Goal: Task Accomplishment & Management: Use online tool/utility

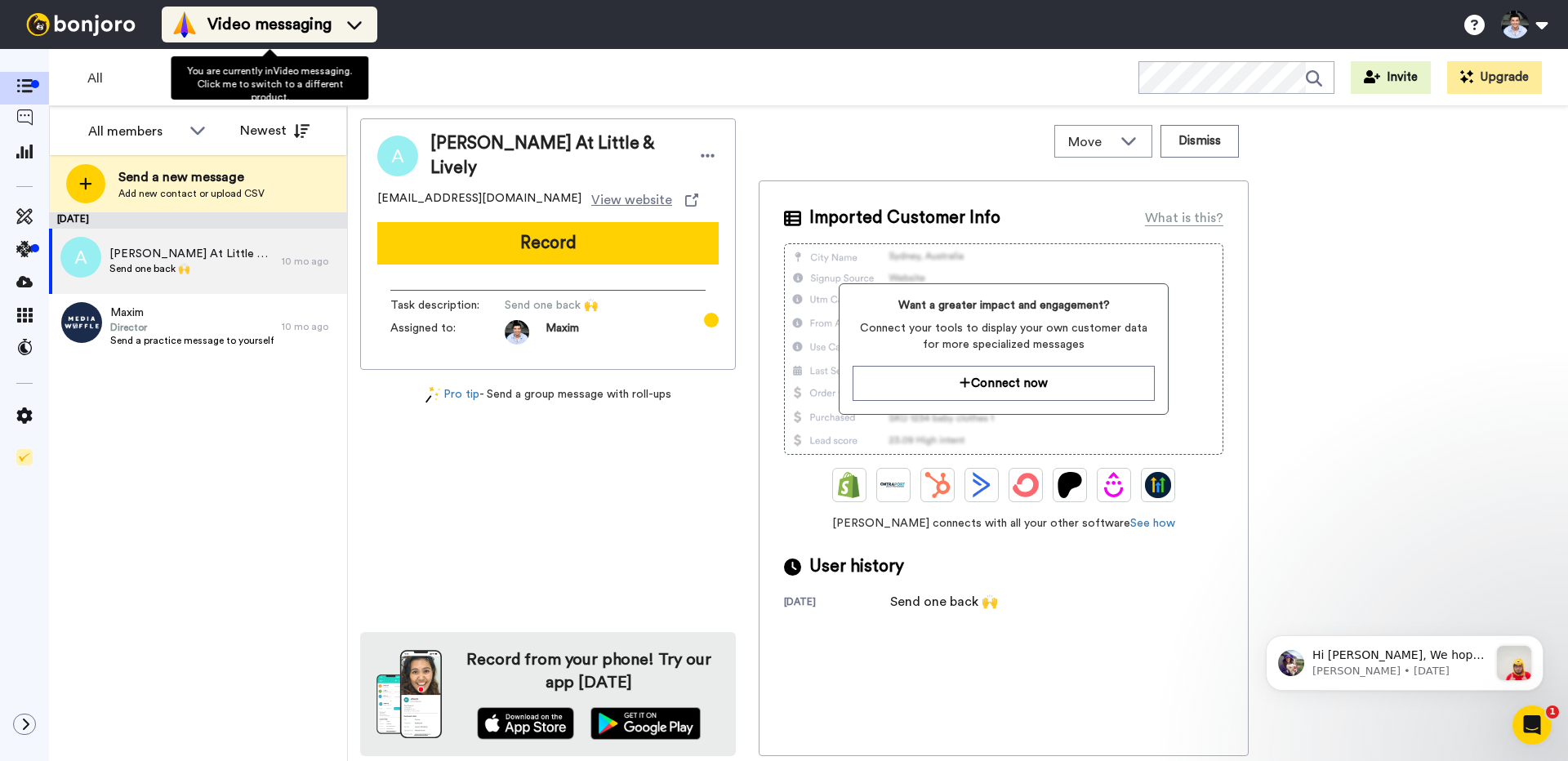
click at [256, 22] on span "Video messaging" at bounding box center [269, 24] width 124 height 23
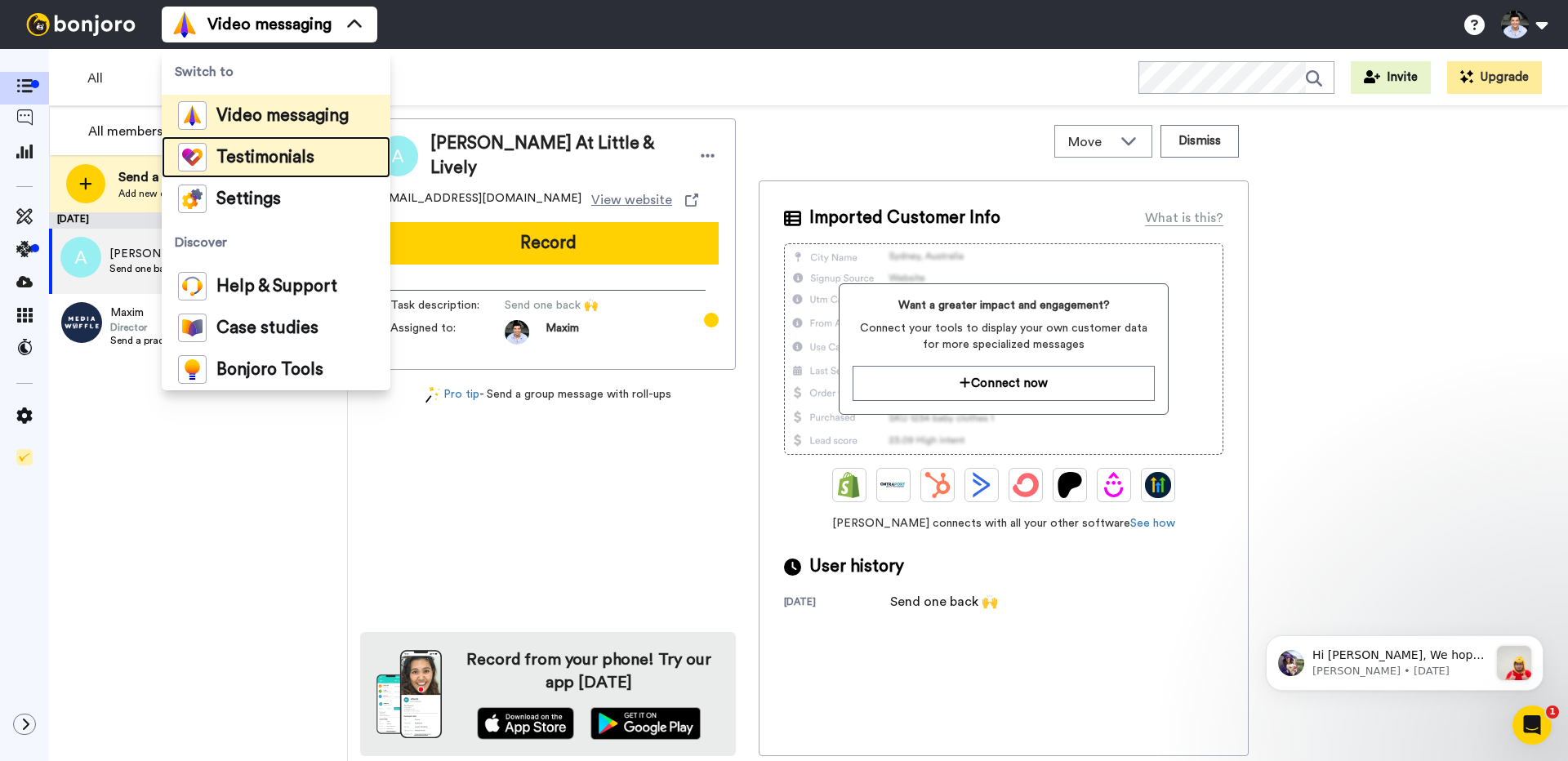
click at [274, 160] on span "Testimonials" at bounding box center [265, 157] width 98 height 17
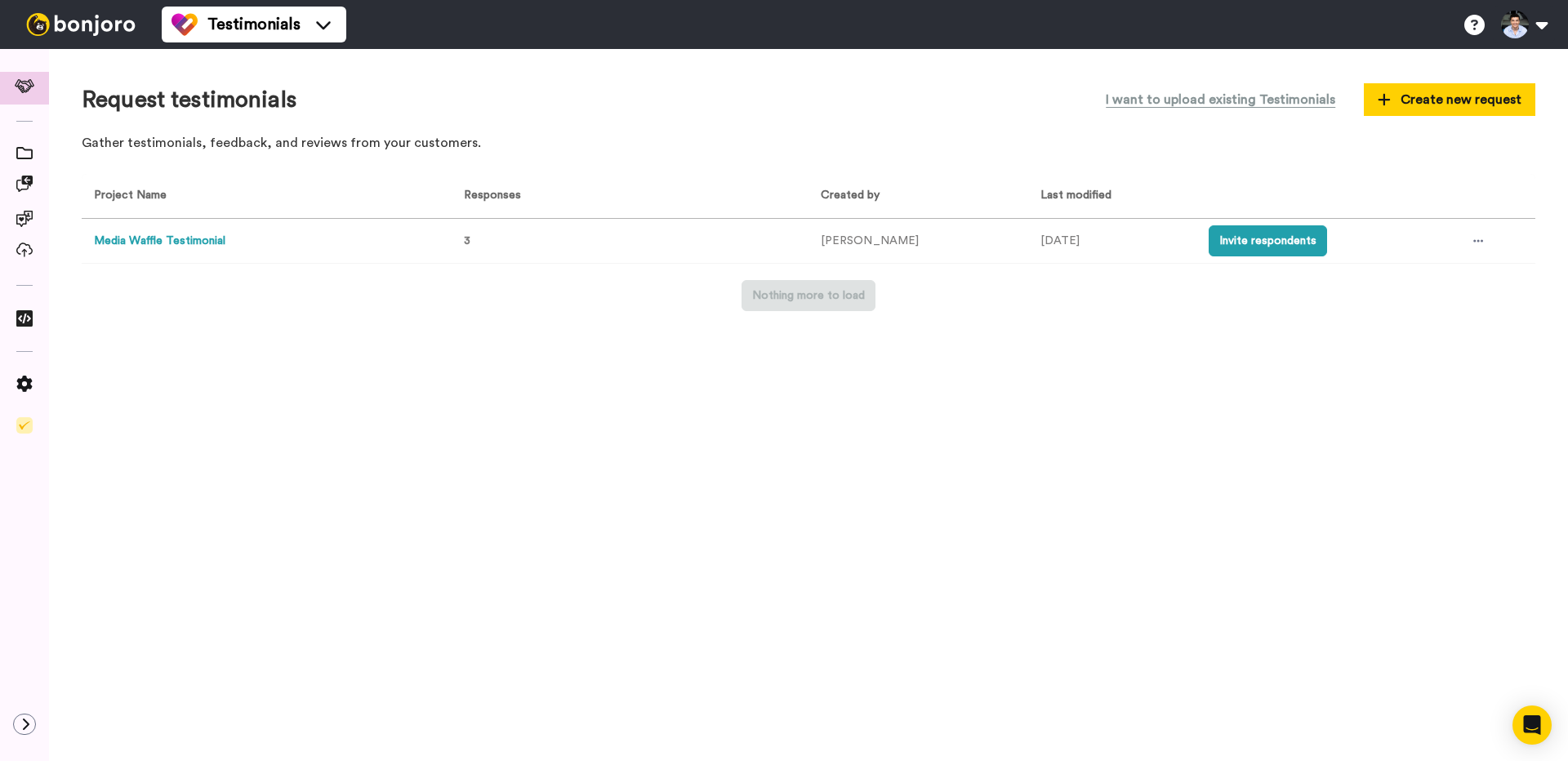
click at [213, 241] on button "Media Waffle Testimonial" at bounding box center [160, 241] width 132 height 17
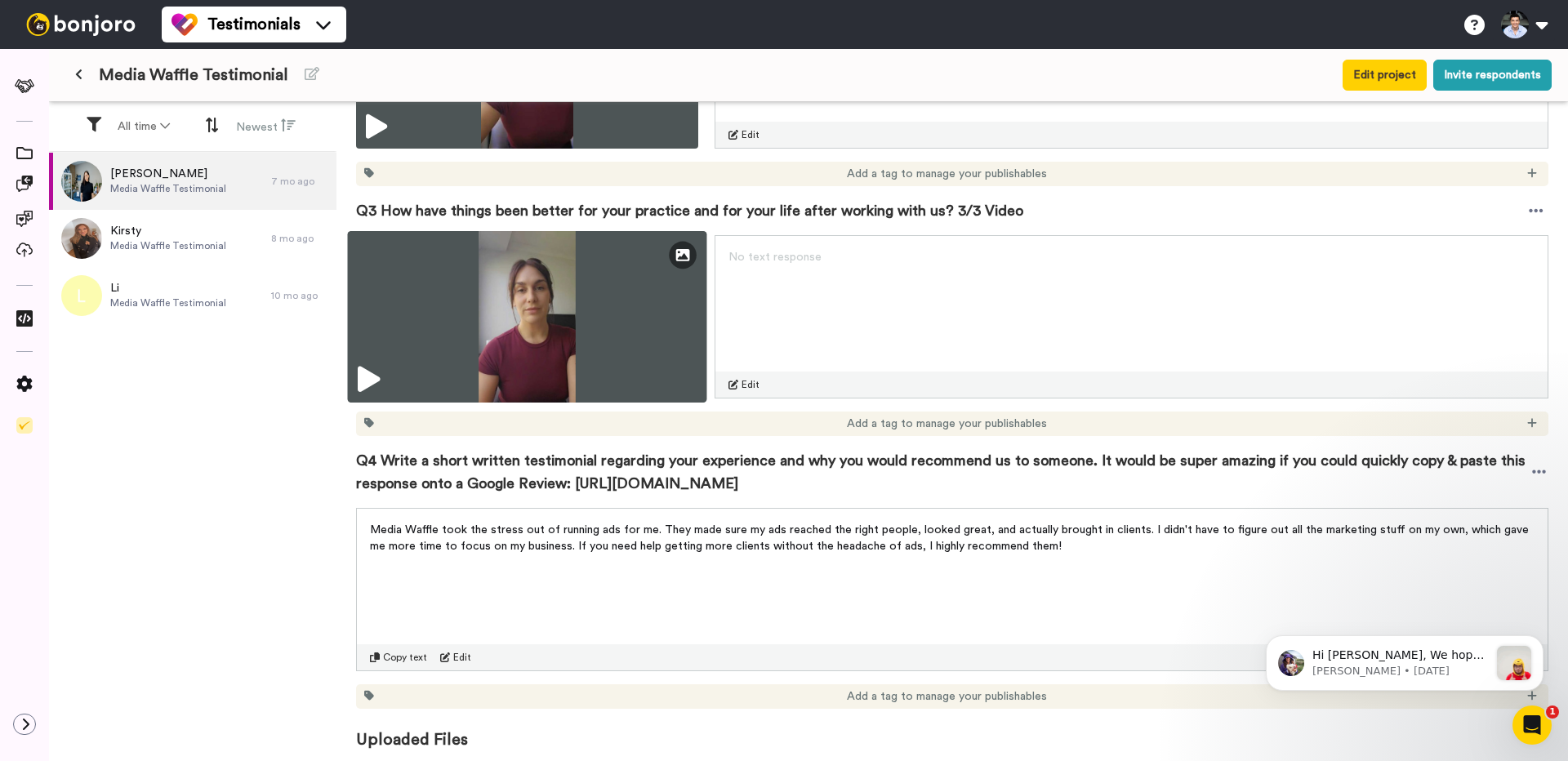
scroll to position [685, 0]
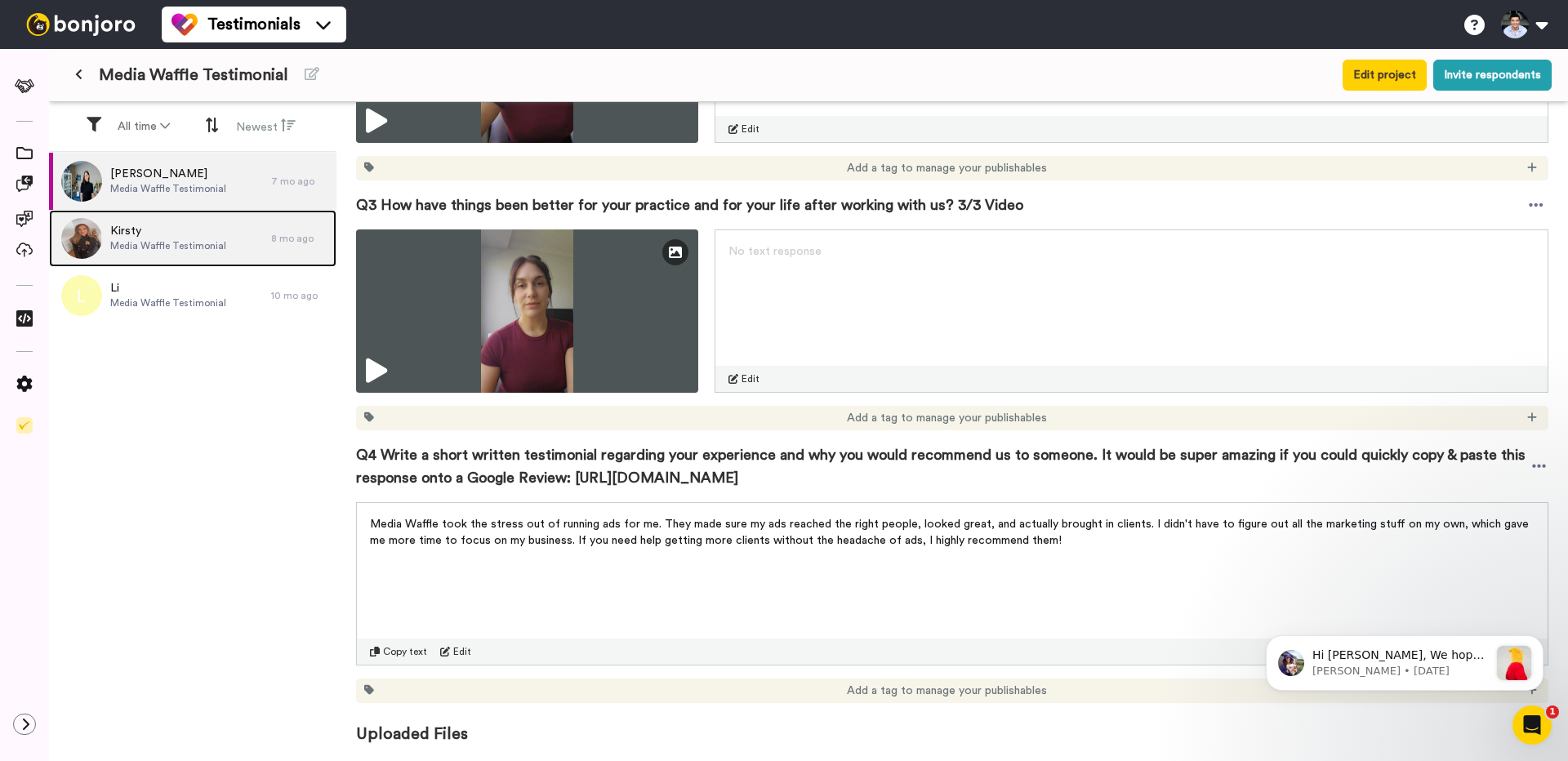
click at [167, 247] on span "Media Waffle Testimonial" at bounding box center [168, 245] width 116 height 13
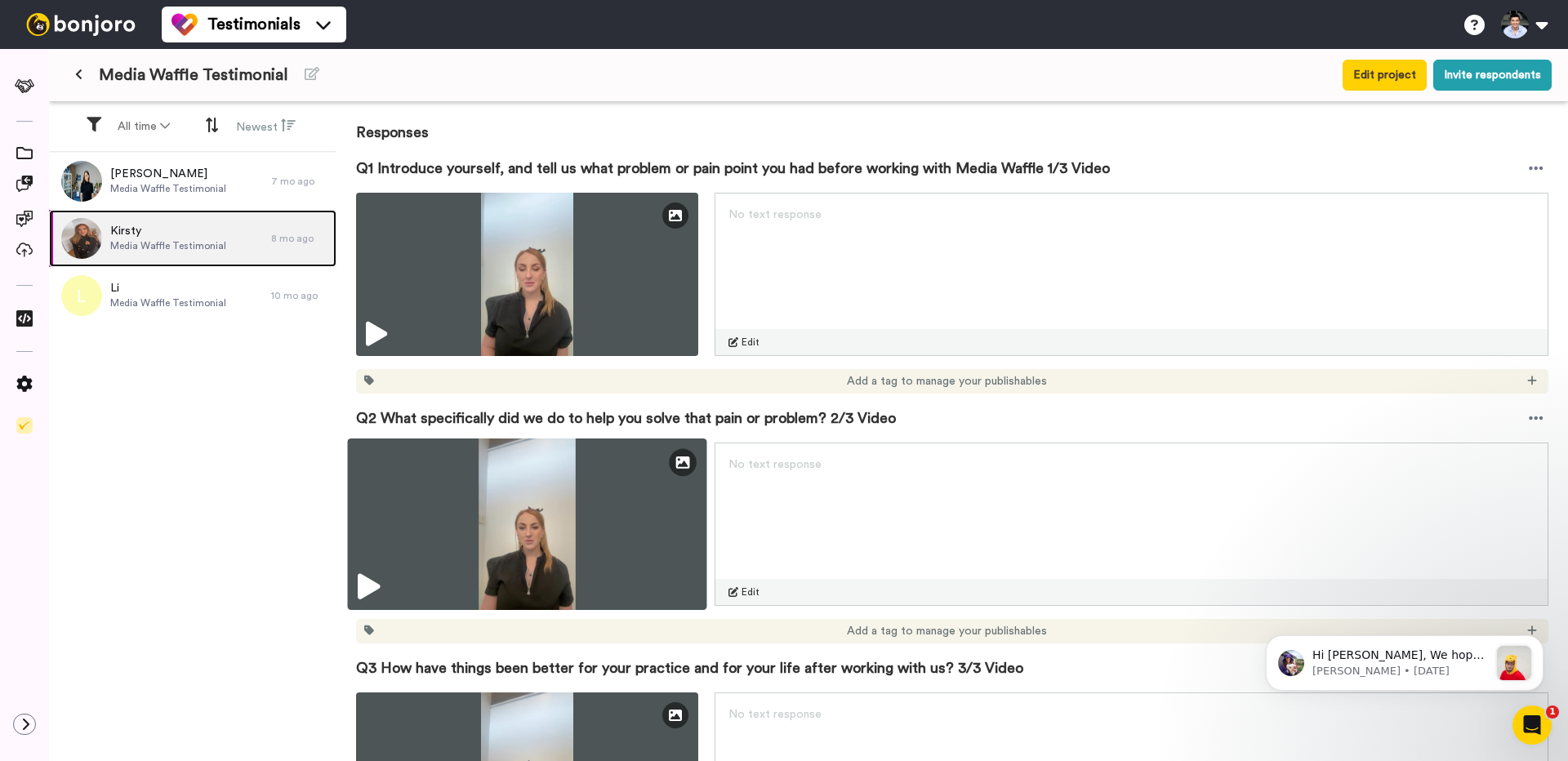
scroll to position [685, 0]
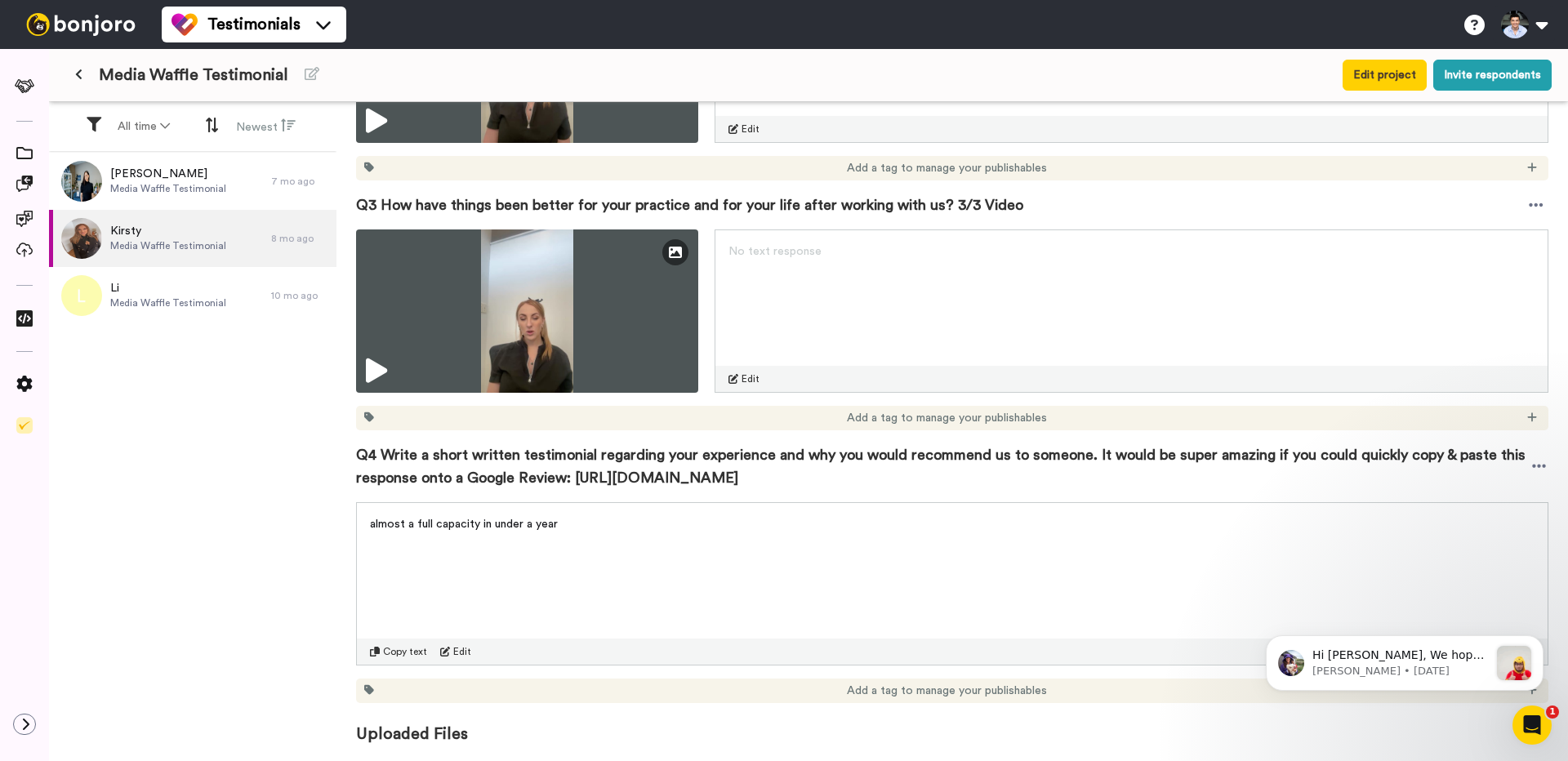
drag, startPoint x: 575, startPoint y: 477, endPoint x: 894, endPoint y: 476, distance: 319.0
click at [894, 476] on span "Q4 Write a short written testimonial regarding your experience and why you woul…" at bounding box center [942, 465] width 1174 height 46
copy span "[URL][DOMAIN_NAME]"
